Goal: Information Seeking & Learning: Understand process/instructions

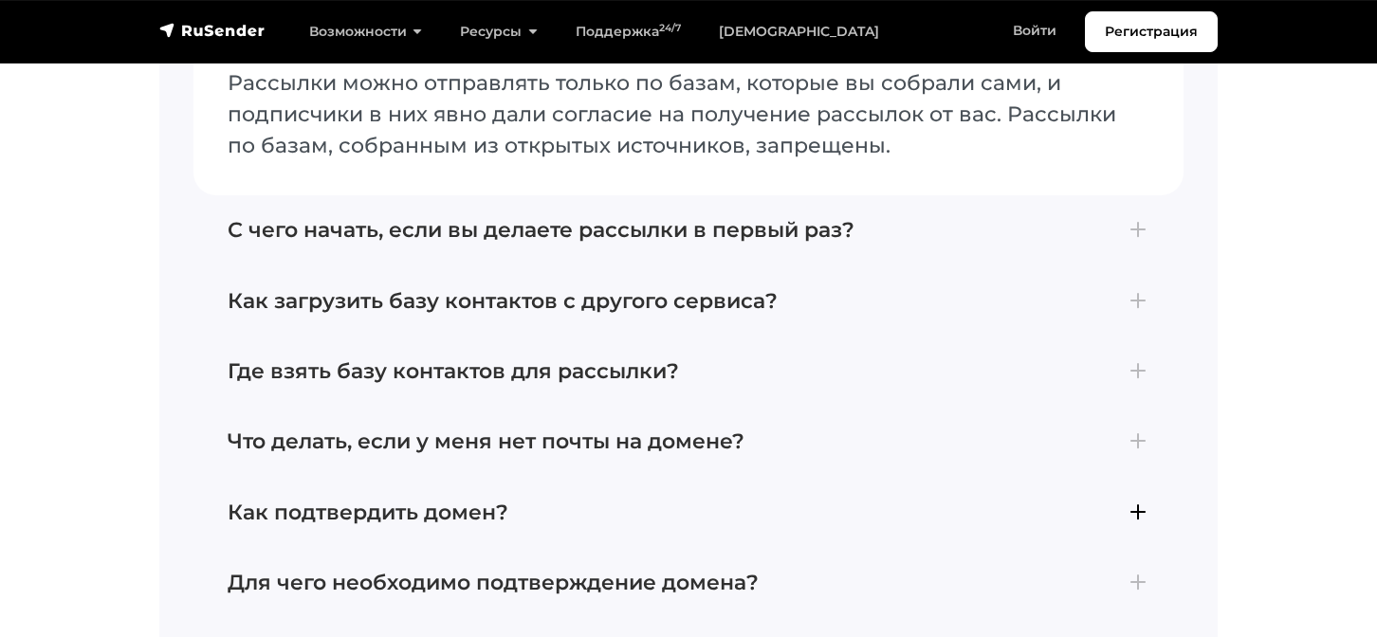
scroll to position [8091, 0]
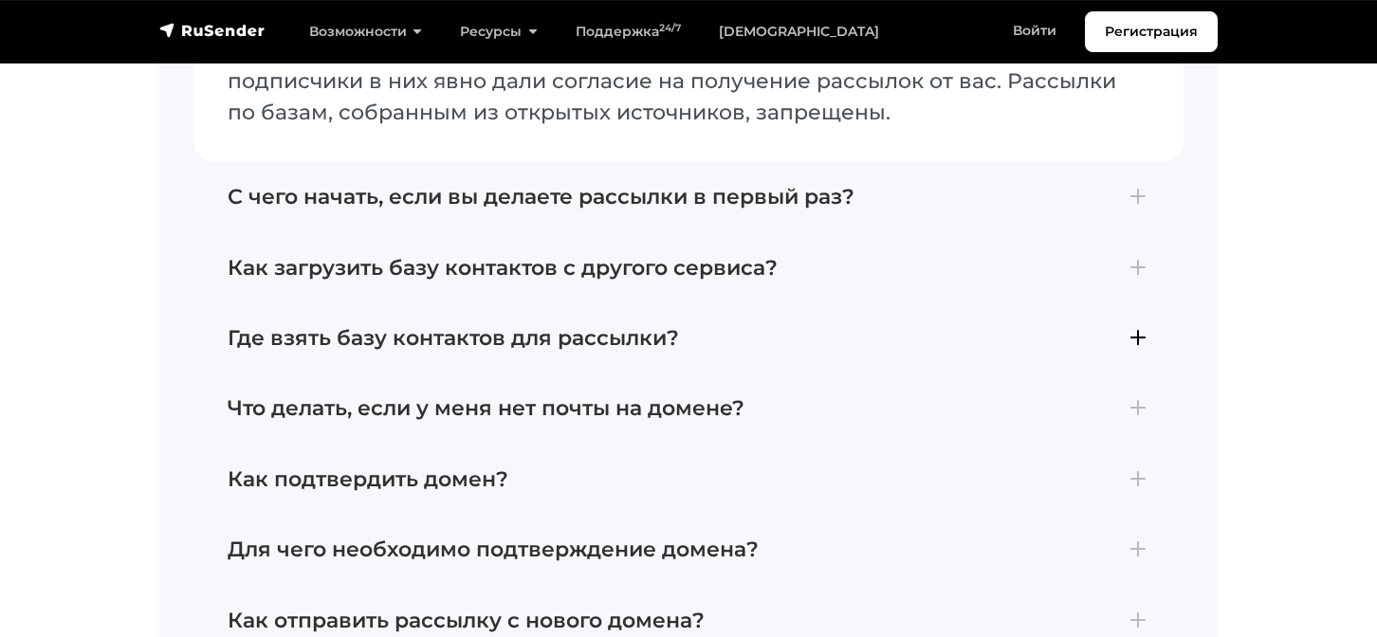
click at [611, 326] on h4 "Где взять базу контактов для рассылки?" at bounding box center [689, 338] width 922 height 25
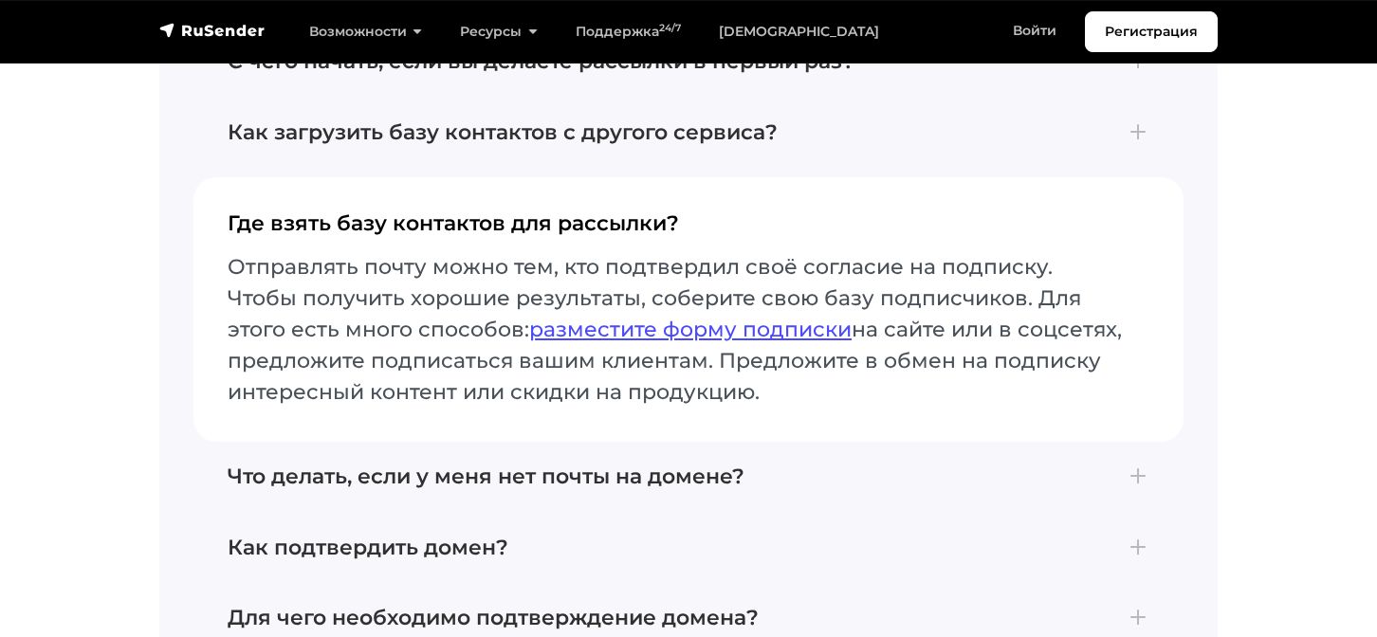
scroll to position [8084, 0]
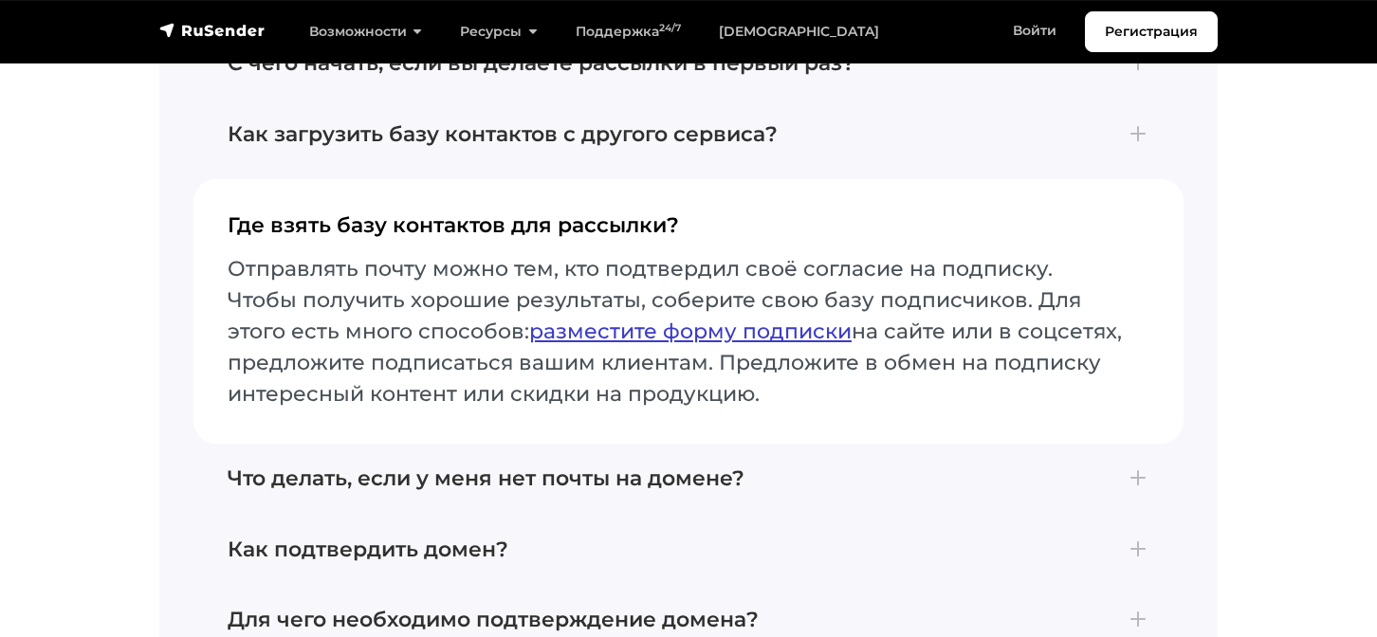
click at [650, 319] on link "разместите форму подписки" at bounding box center [690, 332] width 322 height 26
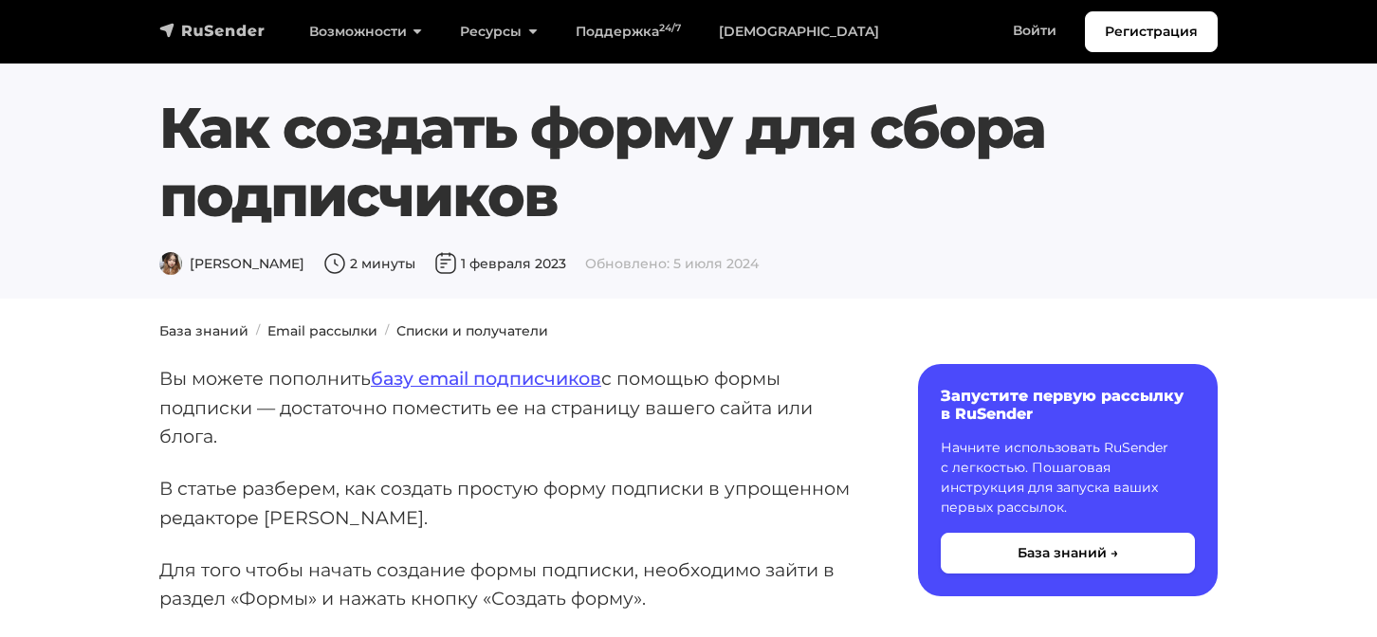
click at [226, 29] on img "navbar" at bounding box center [212, 30] width 106 height 19
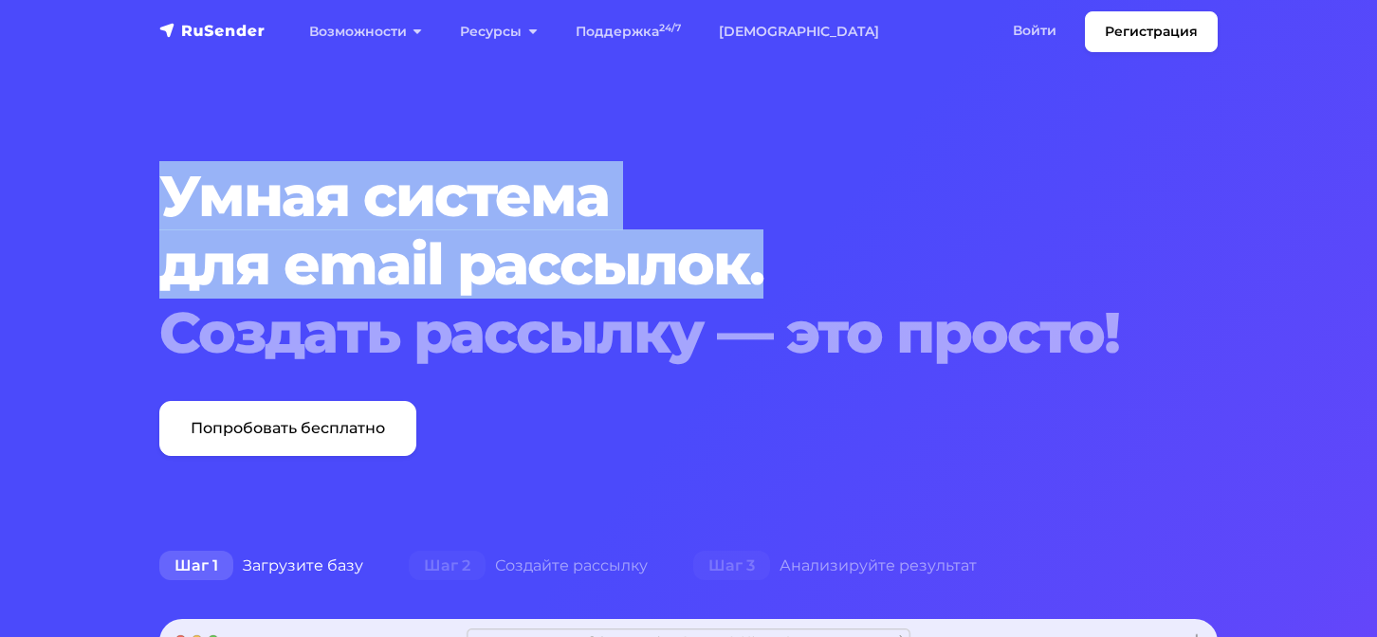
drag, startPoint x: 165, startPoint y: 192, endPoint x: 773, endPoint y: 289, distance: 615.5
click at [773, 289] on h1 "Умная система для email рассылок. Создать рассылку — это просто!" at bounding box center [643, 264] width 968 height 205
copy h1 "Умная система для email рассылок."
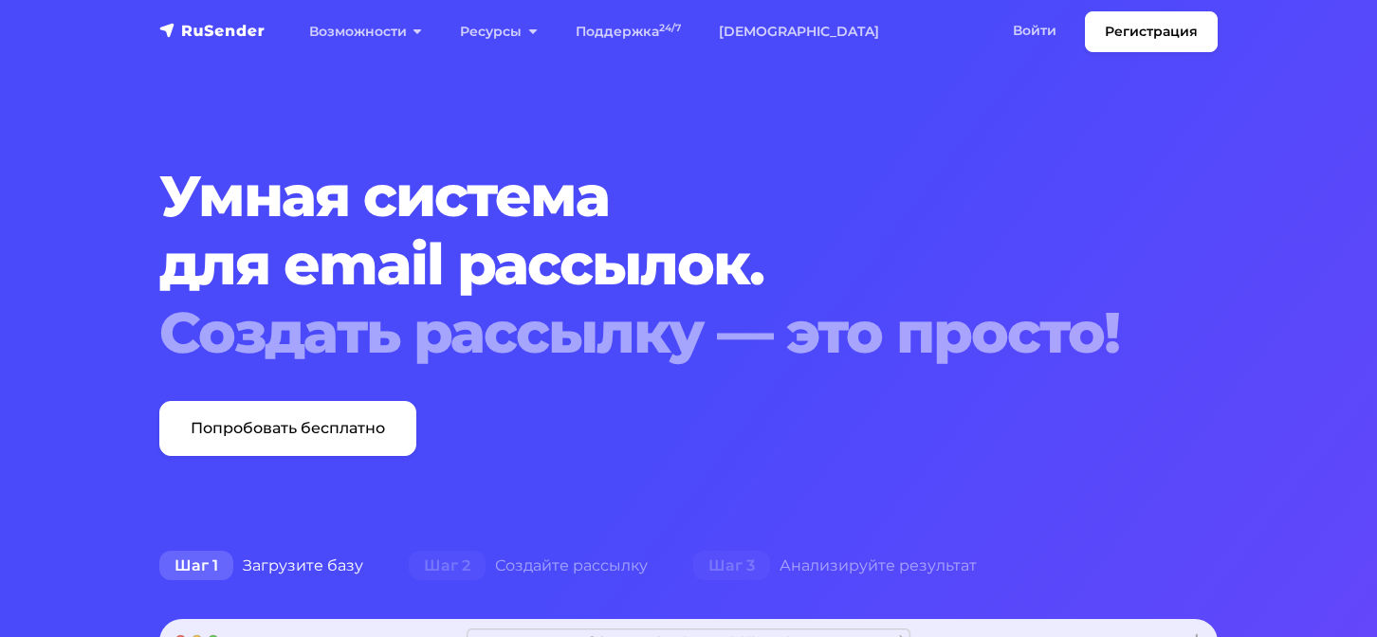
click at [663, 441] on div "Умная система для email рассылок. Создать рассылку — это просто! Попробовать бе…" at bounding box center [643, 309] width 991 height 294
